Goal: Find specific page/section: Find specific page/section

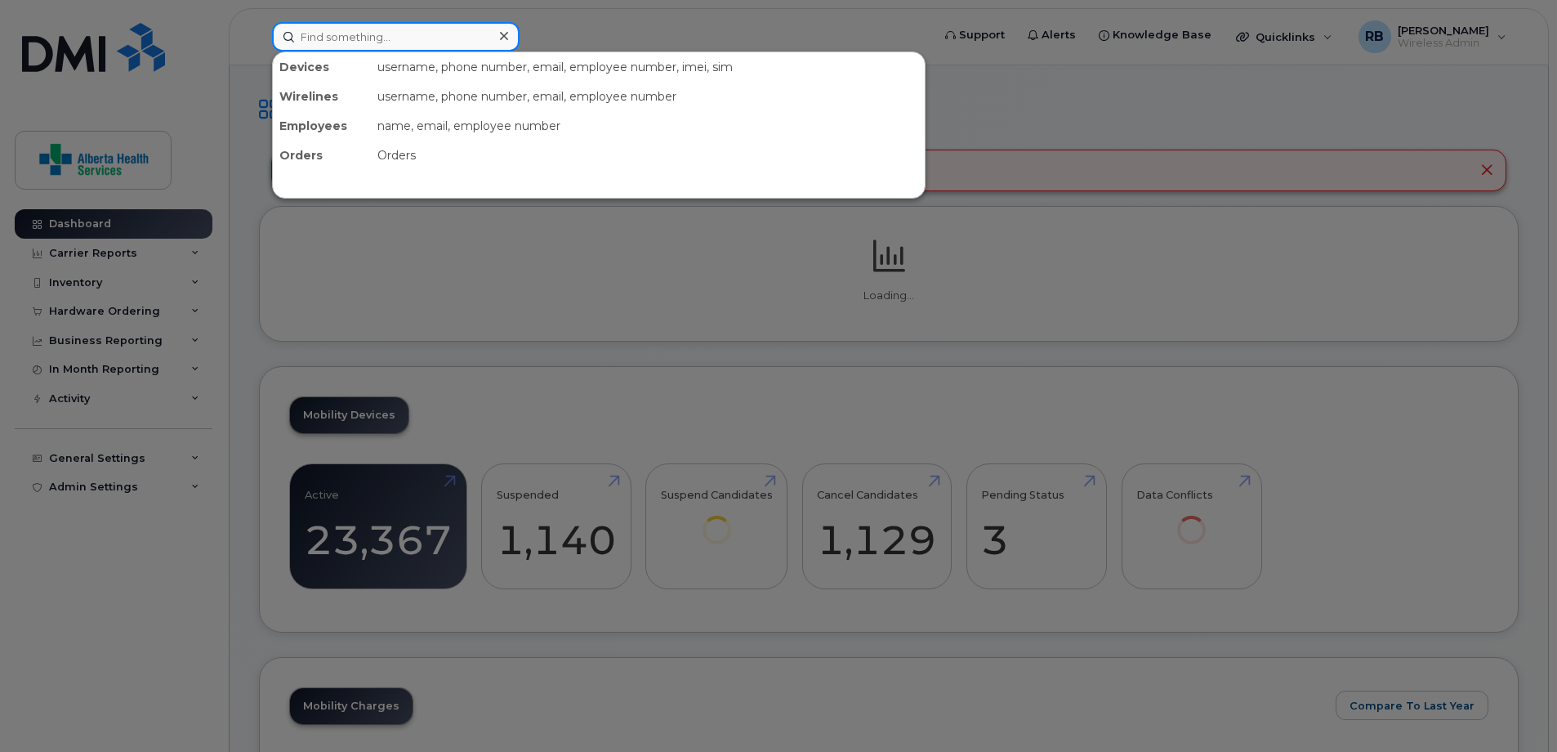
click at [397, 42] on input at bounding box center [396, 36] width 248 height 29
paste input "353389561352691"
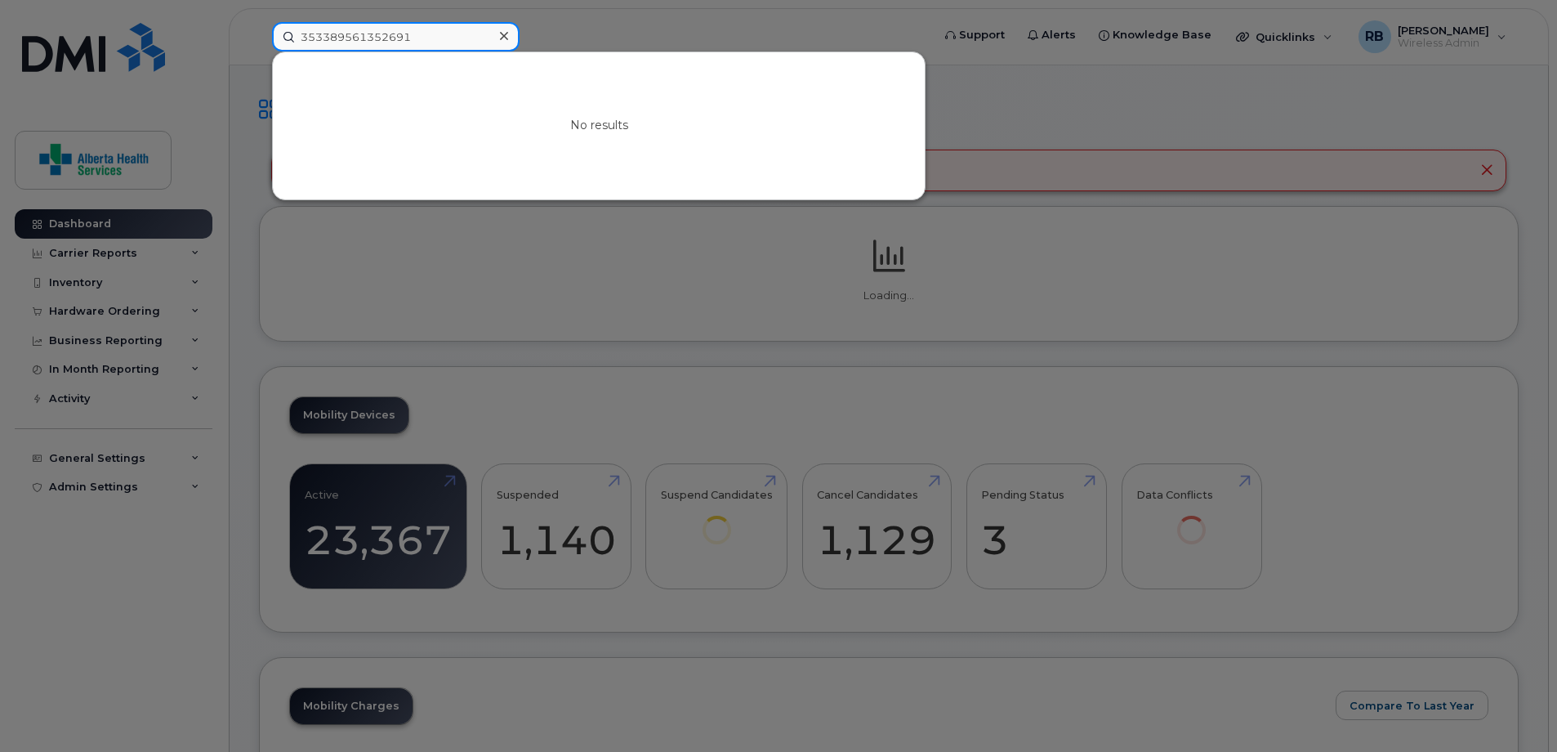
drag, startPoint x: 320, startPoint y: 19, endPoint x: 209, endPoint y: -6, distance: 113.8
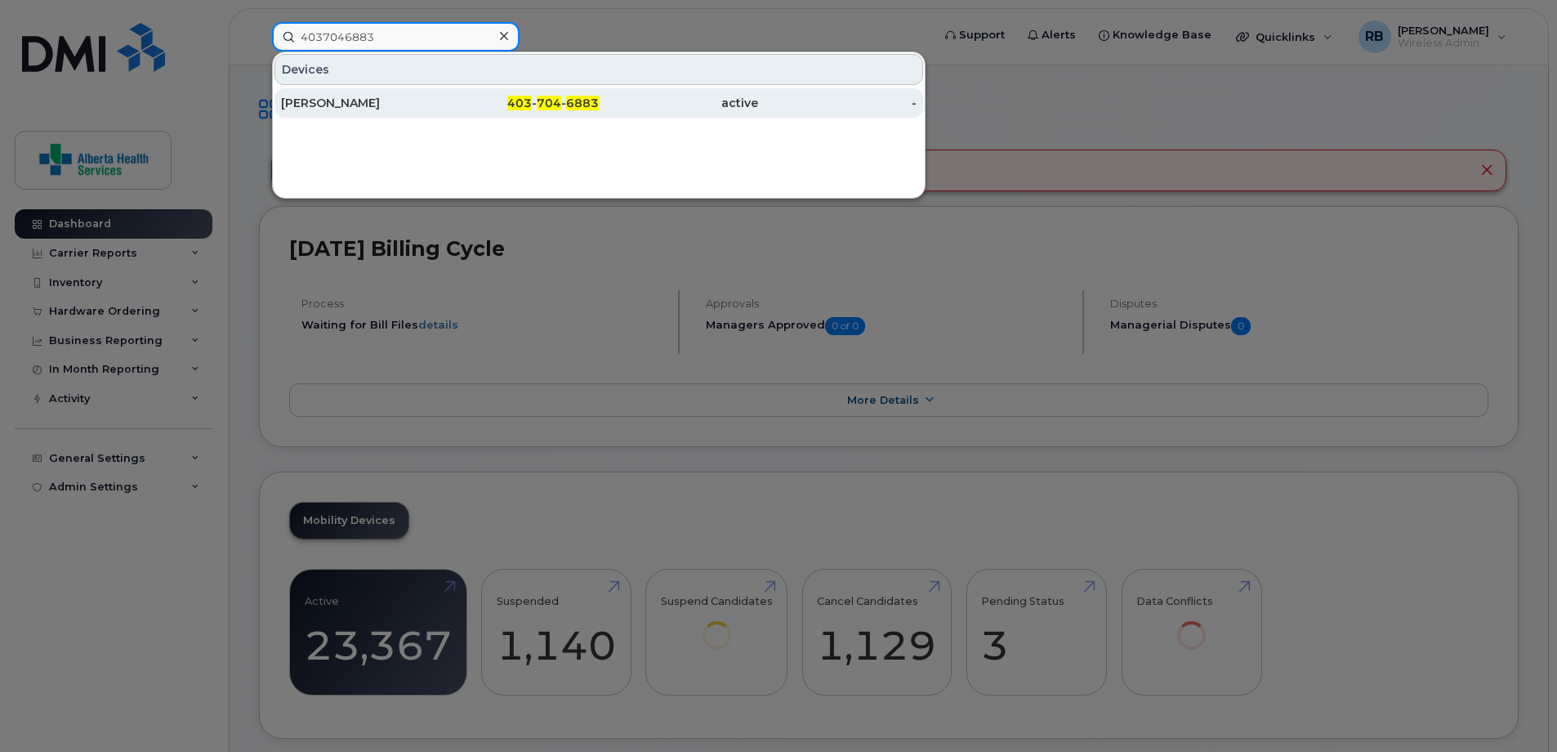
type input "4037046883"
click at [652, 98] on div "active" at bounding box center [678, 103] width 159 height 16
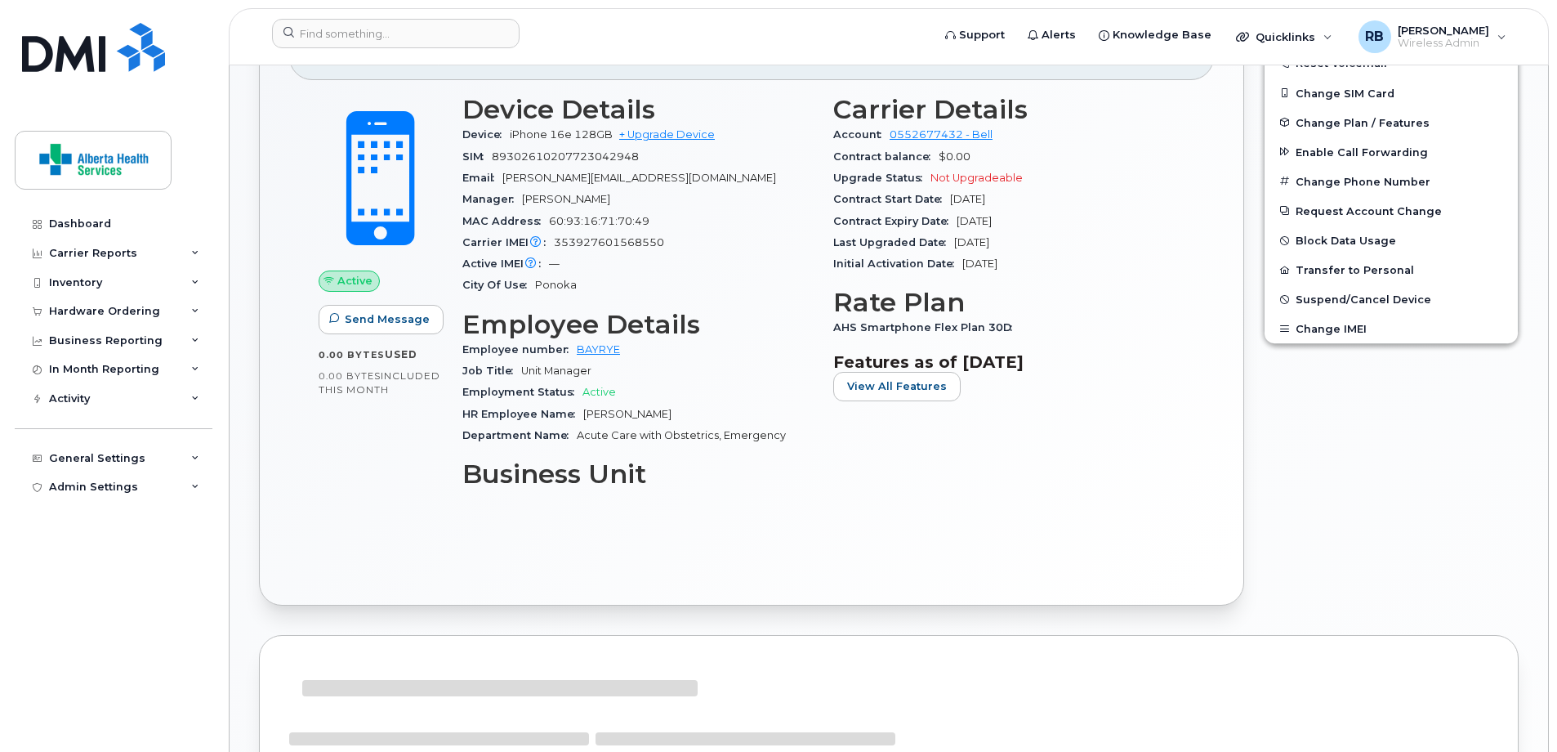
scroll to position [490, 0]
